Goal: Information Seeking & Learning: Learn about a topic

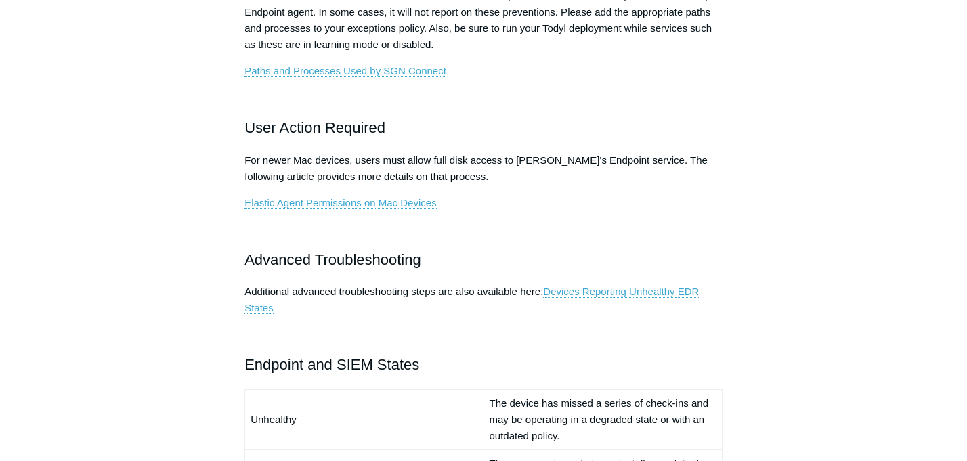
scroll to position [716, 0]
